Goal: Task Accomplishment & Management: Complete application form

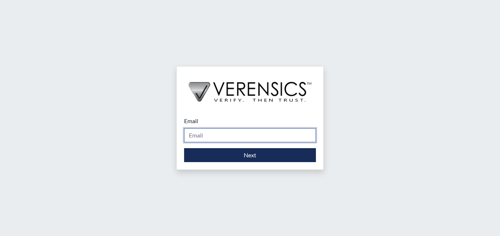
click at [231, 137] on input "Email" at bounding box center [250, 135] width 132 height 14
type input "[PERSON_NAME][EMAIL_ADDRESS][PERSON_NAME][DOMAIN_NAME]"
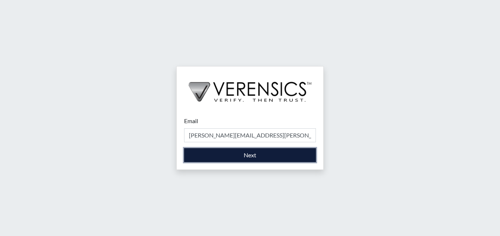
click at [266, 158] on button "Next" at bounding box center [250, 155] width 132 height 14
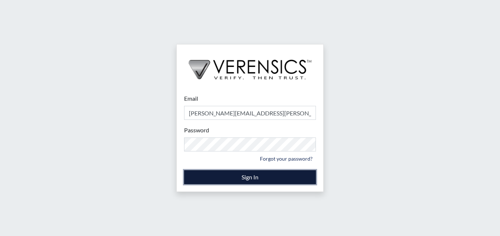
click at [250, 176] on button "Sign In" at bounding box center [250, 177] width 132 height 14
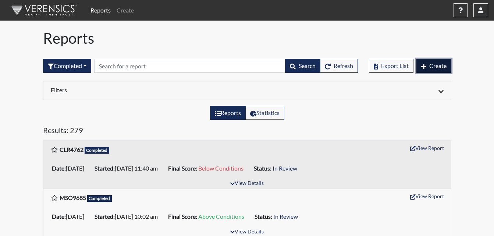
click at [431, 68] on span "Create" at bounding box center [438, 65] width 17 height 7
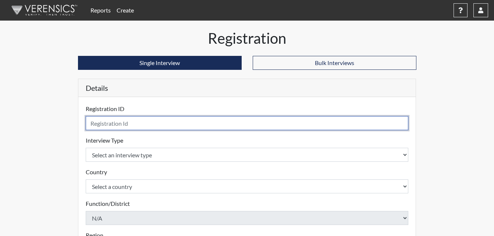
click at [167, 121] on input "text" at bounding box center [247, 123] width 323 height 14
type input "SMS"
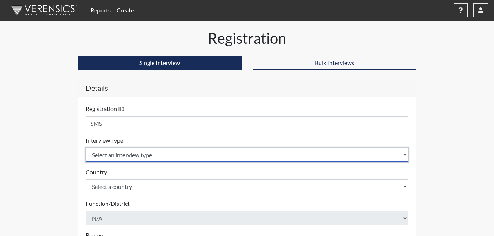
click at [181, 156] on select "Select an interview type Corrections Pre-Employment" at bounding box center [247, 155] width 323 height 14
click at [146, 158] on select "Select an interview type Corrections Pre-Employment" at bounding box center [247, 155] width 323 height 14
select select "ff733e93-e1bf-11ea-9c9f-0eff0cf7eb8f"
click at [86, 148] on select "Select an interview type Corrections Pre-Employment" at bounding box center [247, 155] width 323 height 14
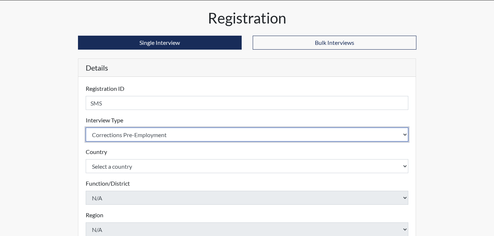
scroll to position [37, 0]
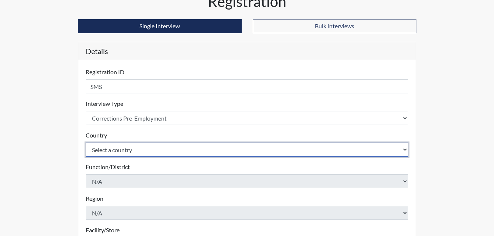
click at [119, 148] on select "Select a country United States Mexico" at bounding box center [247, 150] width 323 height 14
select select "united-states-of-america"
click at [86, 143] on select "Select a country United States Mexico" at bounding box center [247, 150] width 323 height 14
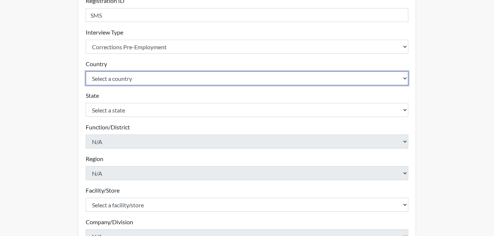
scroll to position [110, 0]
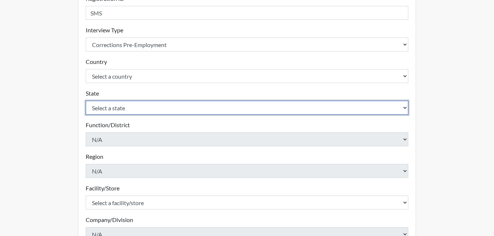
click at [139, 108] on select "Select a state Alabama Alaska Arizona Arkansas California Colorado Connecticut …" at bounding box center [247, 108] width 323 height 14
select select "GA"
click at [86, 101] on select "Select a state Alabama Alaska Arizona Arkansas California Colorado Connecticut …" at bounding box center [247, 108] width 323 height 14
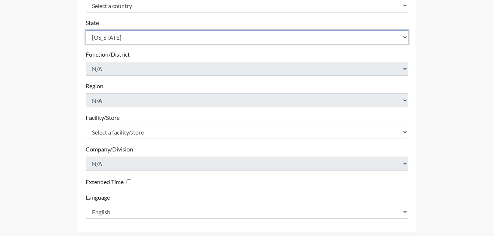
scroll to position [184, 0]
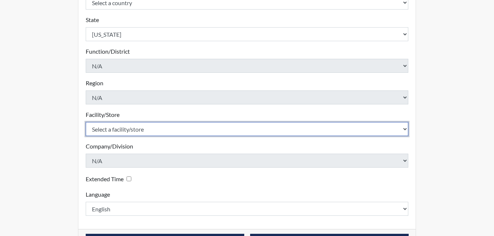
click at [126, 131] on select "Select a facility/store Calhoun SP" at bounding box center [247, 129] width 323 height 14
select select "6cac2b59-3591-4b40-b097-ccfdafc86ef1"
click at [86, 122] on select "Select a facility/store Calhoun SP" at bounding box center [247, 129] width 323 height 14
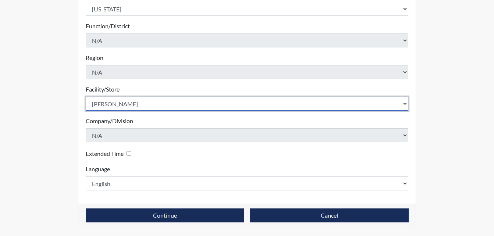
scroll to position [0, 0]
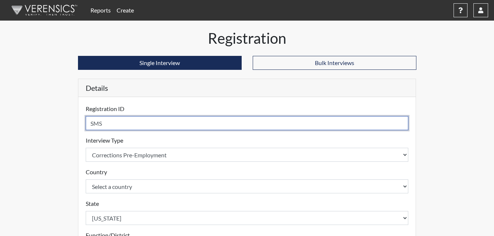
click at [167, 126] on input "SMS" at bounding box center [247, 123] width 323 height 14
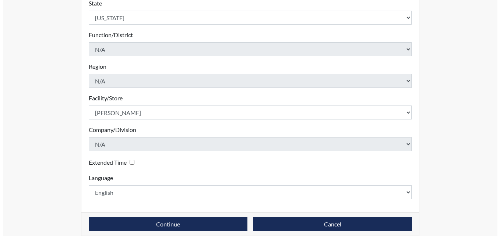
scroll to position [209, 0]
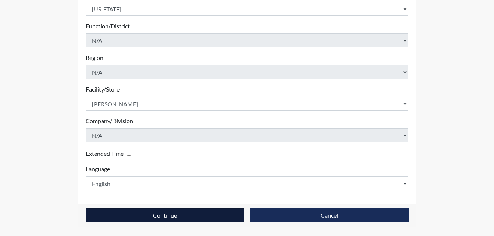
type input "SMS3344"
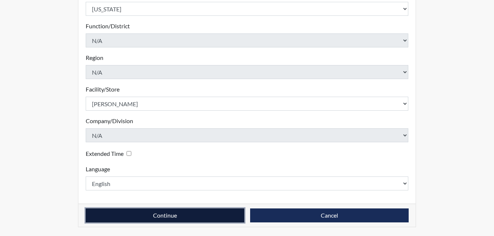
click at [188, 221] on button "Continue" at bounding box center [165, 216] width 159 height 14
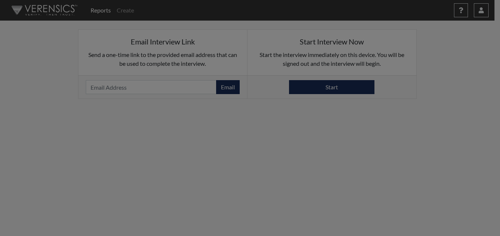
click at [152, 83] on div at bounding box center [250, 118] width 500 height 236
drag, startPoint x: 311, startPoint y: 74, endPoint x: 313, endPoint y: 82, distance: 8.6
click at [311, 76] on div at bounding box center [250, 118] width 500 height 236
click at [322, 94] on div at bounding box center [250, 118] width 500 height 236
click at [323, 94] on div at bounding box center [250, 118] width 500 height 236
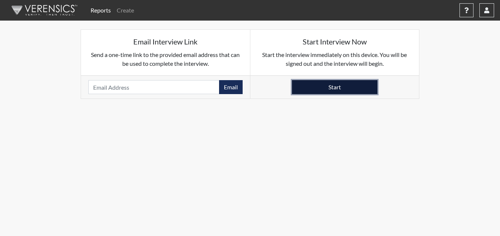
click at [328, 86] on button "Start" at bounding box center [334, 87] width 85 height 14
